Goal: Register for event/course

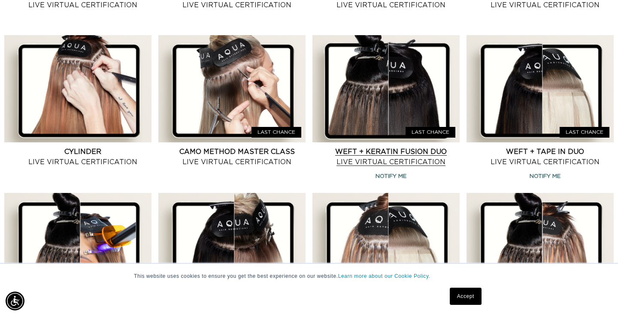
click at [368, 159] on link "Weft + Keratin Fusion Duo Live Virtual Certification" at bounding box center [390, 157] width 137 height 21
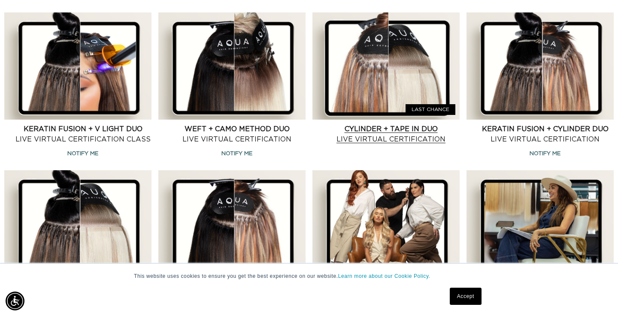
click at [353, 133] on link "Cylinder + Tape in Duo Live Virtual Certification" at bounding box center [390, 134] width 137 height 21
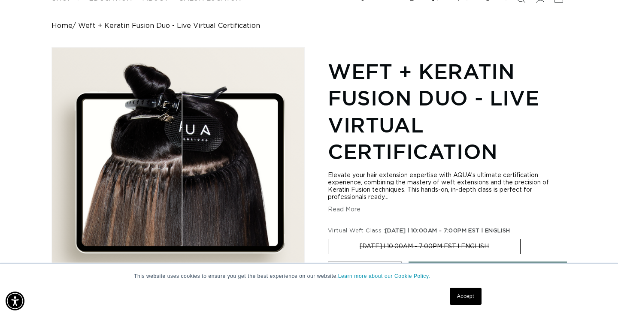
scroll to position [0, 557]
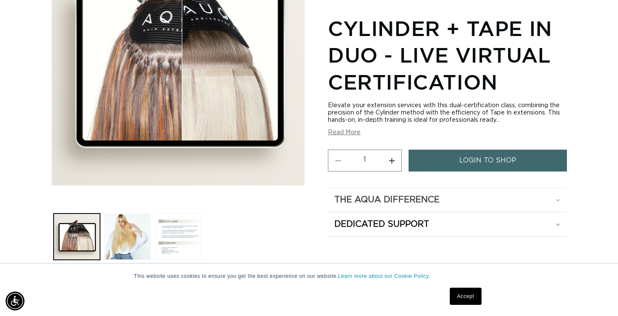
scroll to position [0, 557]
click at [449, 169] on link "login to shop" at bounding box center [488, 161] width 158 height 22
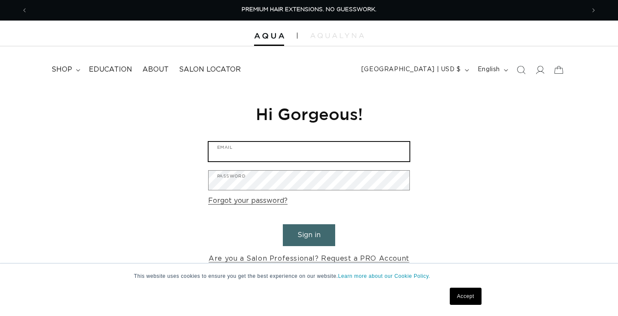
type input "info@classichairsalonspa.com"
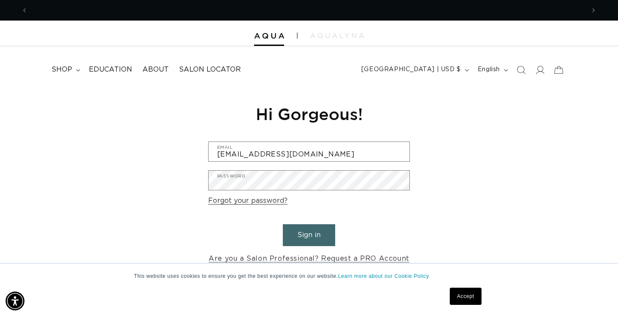
click at [317, 231] on button "Sign in" at bounding box center [309, 236] width 52 height 22
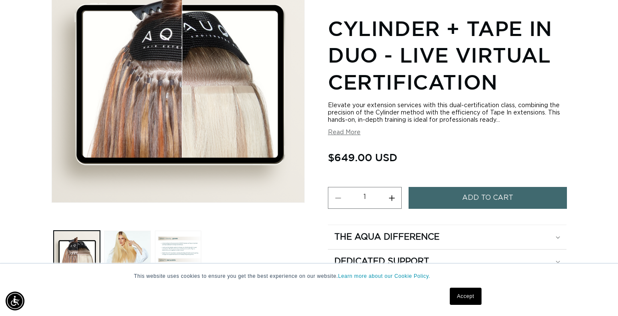
scroll to position [0, 557]
